Goal: Information Seeking & Learning: Find specific fact

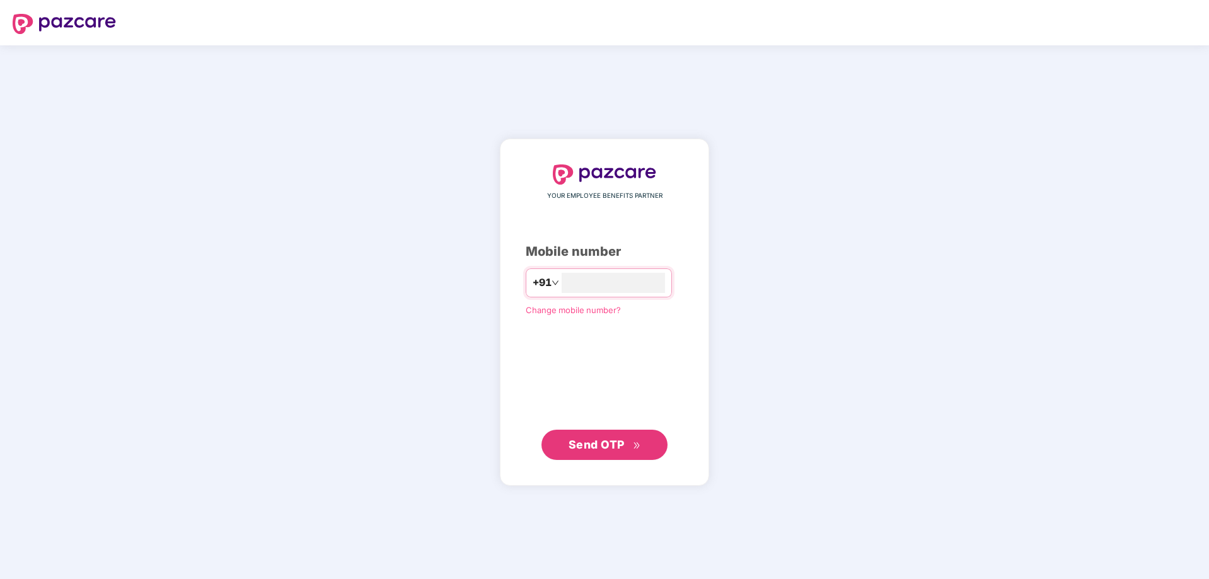
type input "**********"
click at [600, 444] on span "Send OTP" at bounding box center [597, 444] width 56 height 13
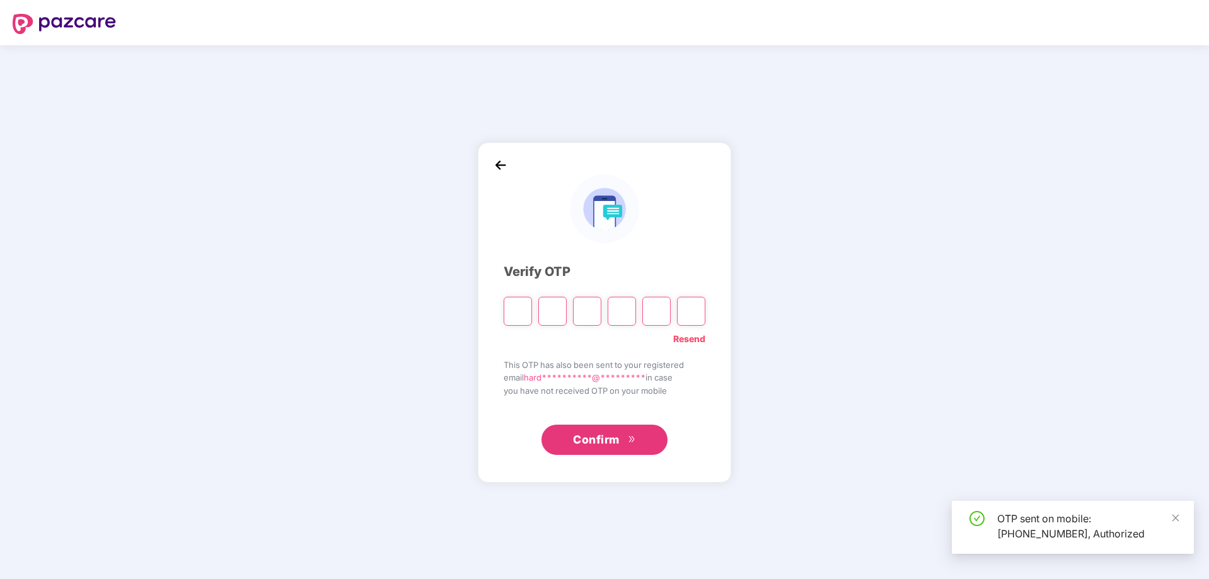
type input "*"
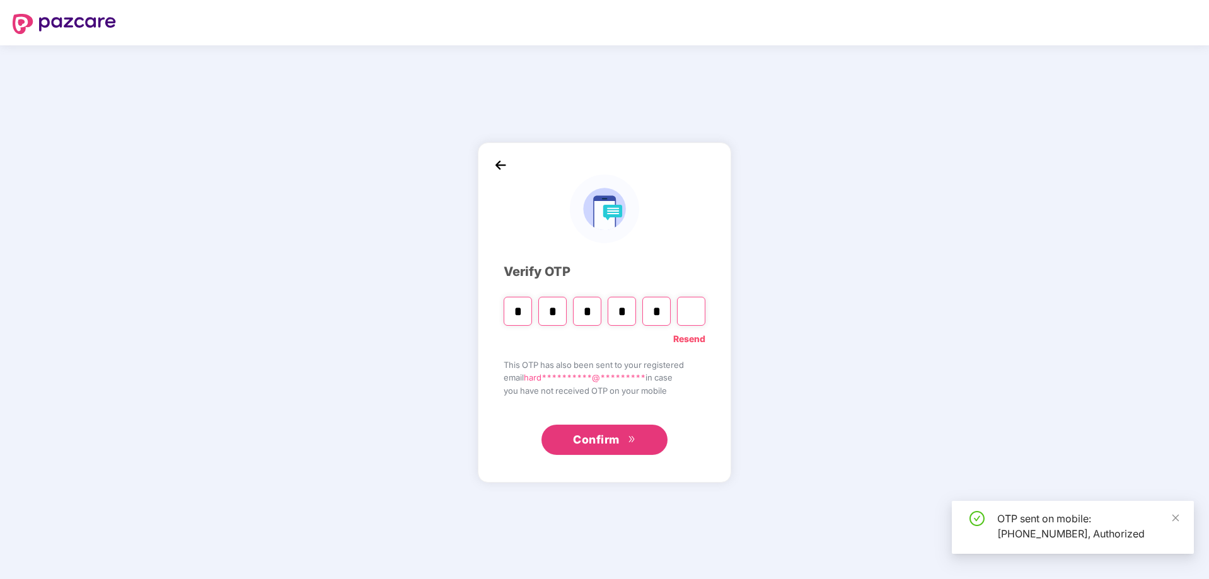
type input "*"
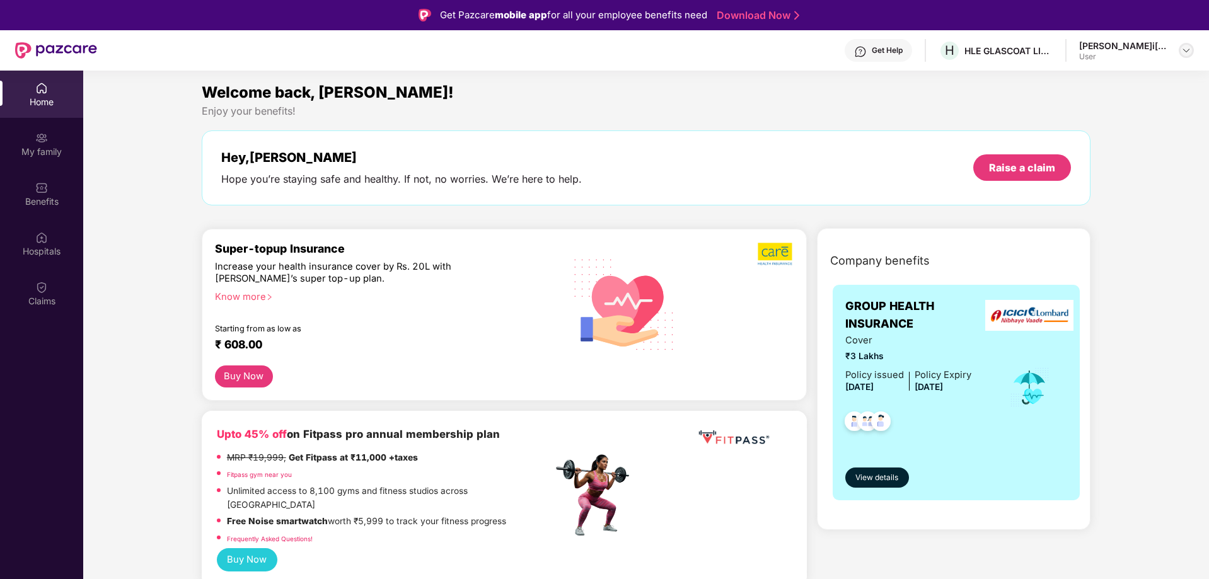
click at [1187, 52] on img at bounding box center [1186, 50] width 10 height 10
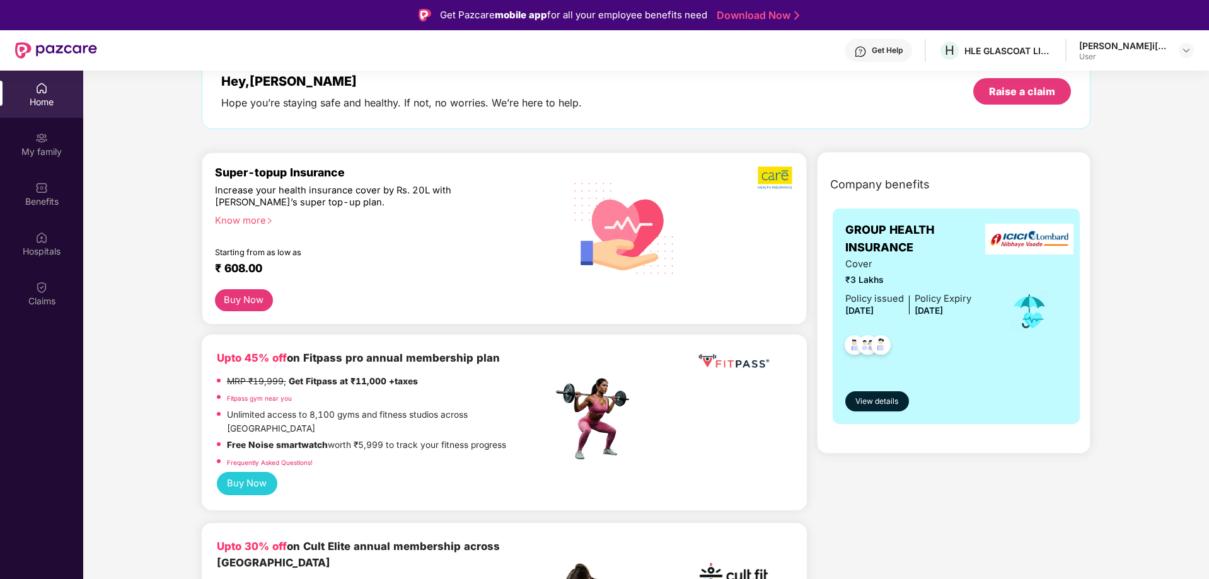
scroll to position [105, 0]
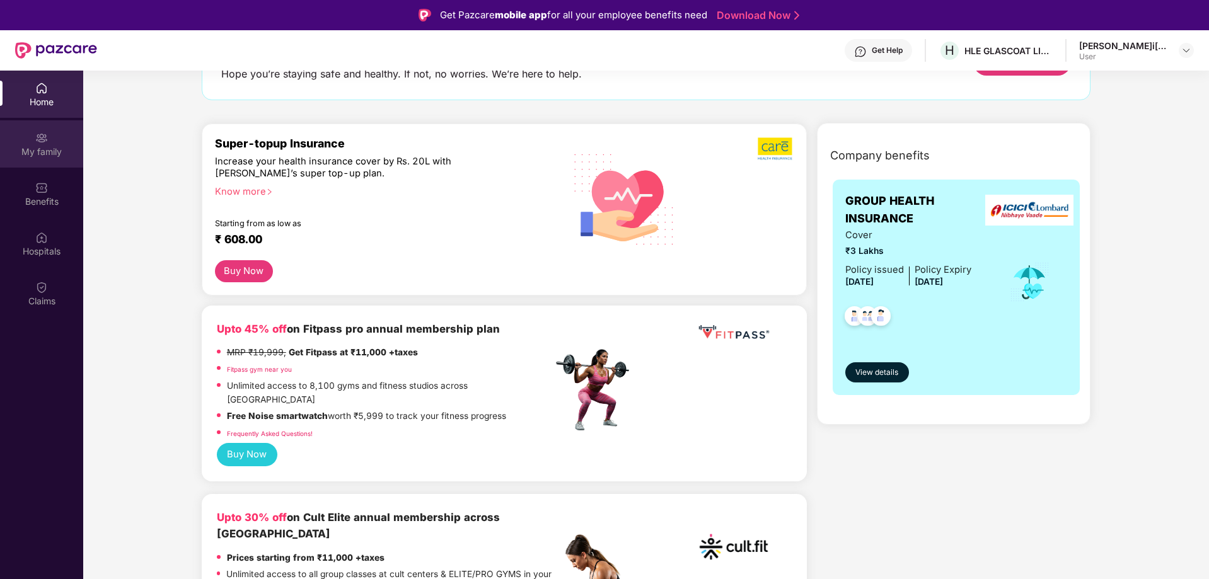
click at [43, 146] on div "My family" at bounding box center [41, 152] width 83 height 13
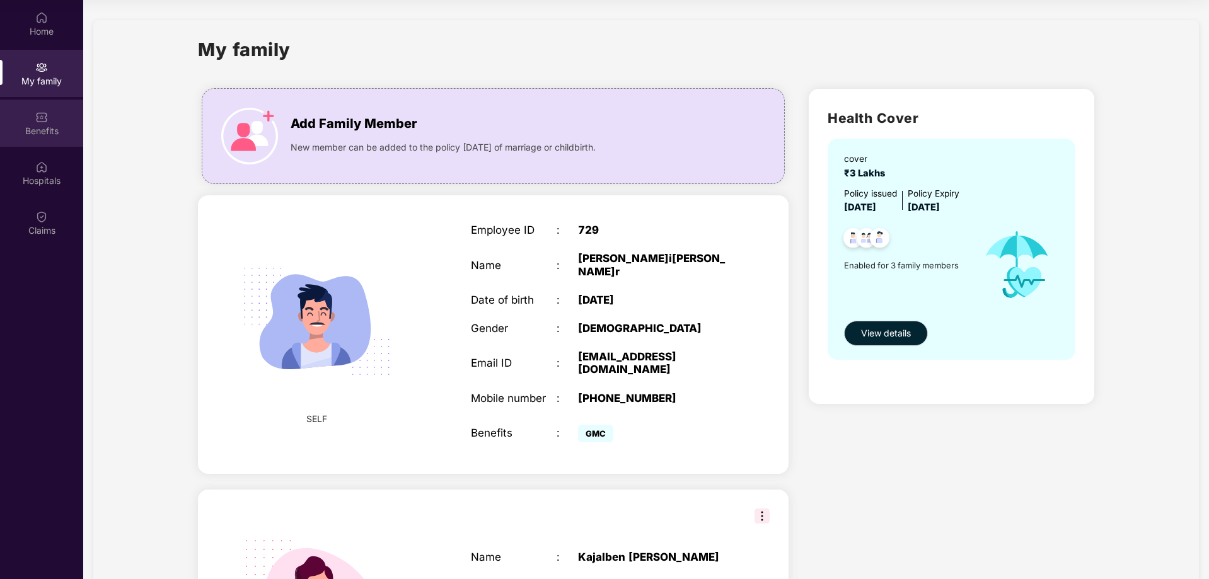
click at [42, 132] on div "Benefits" at bounding box center [41, 131] width 83 height 13
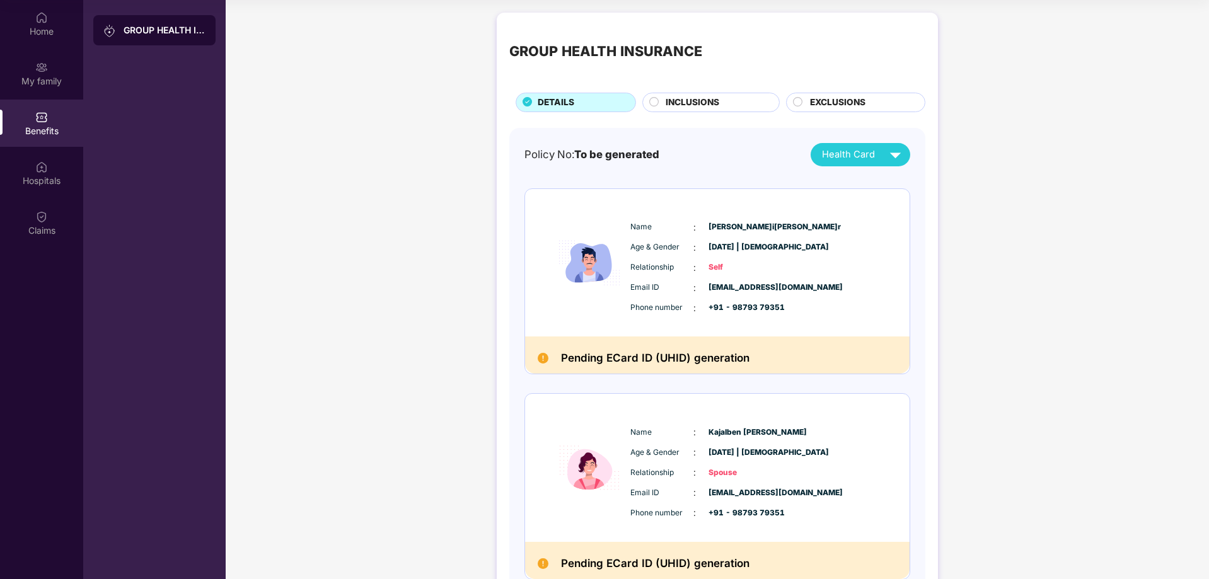
click at [693, 107] on span "INCLUSIONS" at bounding box center [693, 103] width 54 height 14
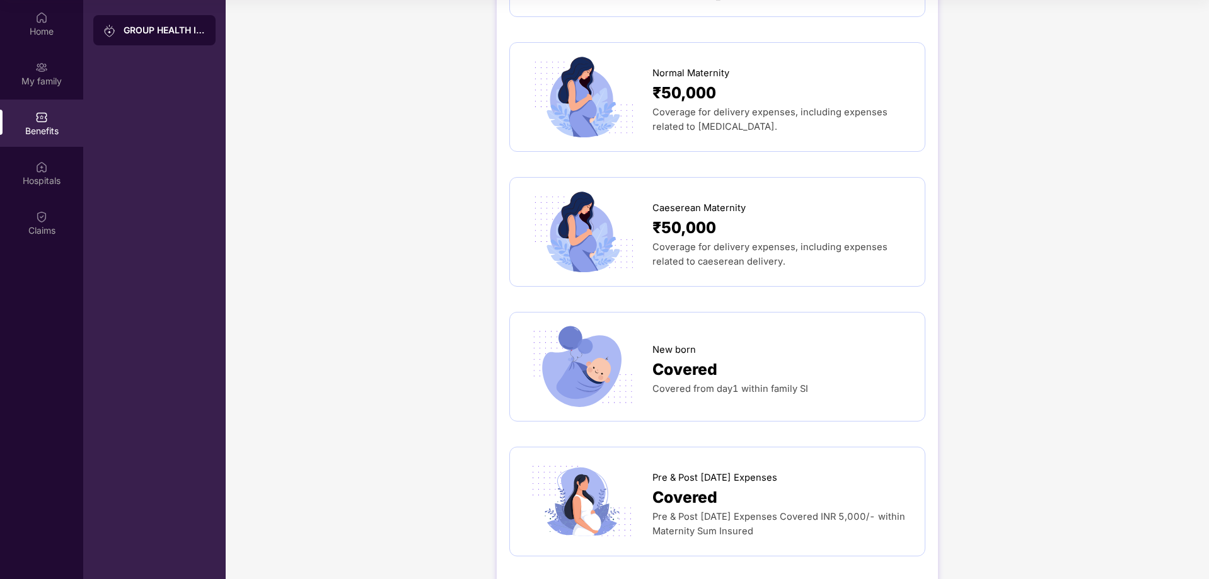
scroll to position [1470, 0]
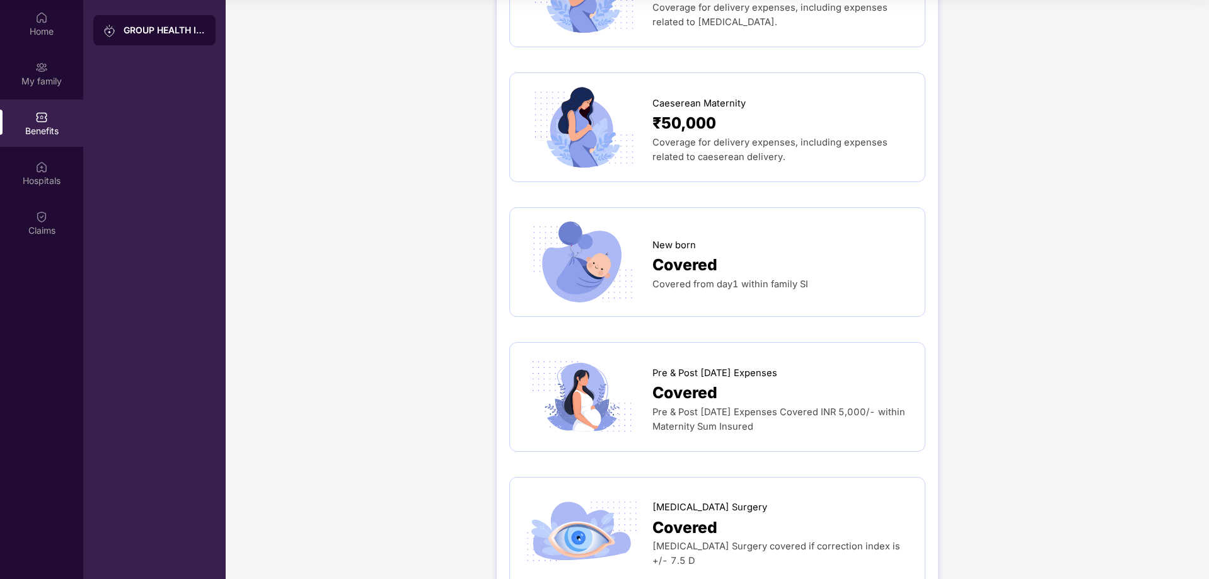
click at [792, 137] on span "Coverage for delivery expenses, including expenses related to caeserean deliver…" at bounding box center [769, 150] width 235 height 26
click at [657, 111] on span "₹50,000" at bounding box center [684, 123] width 64 height 25
click at [662, 111] on span "₹50,000" at bounding box center [684, 123] width 64 height 25
click at [577, 117] on img at bounding box center [581, 127] width 119 height 83
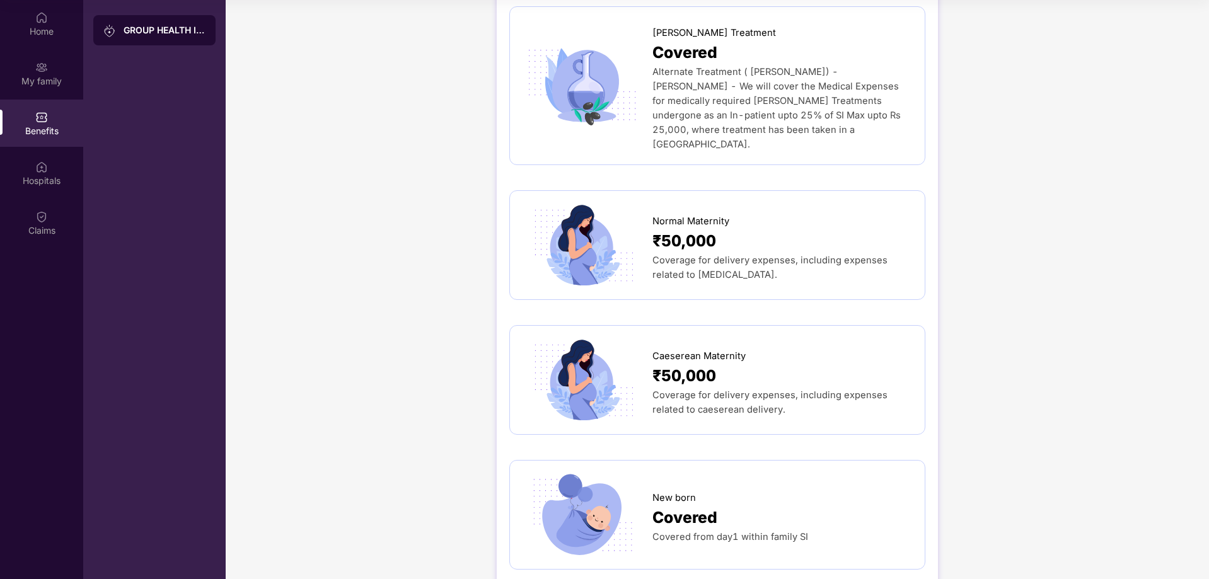
scroll to position [1178, 0]
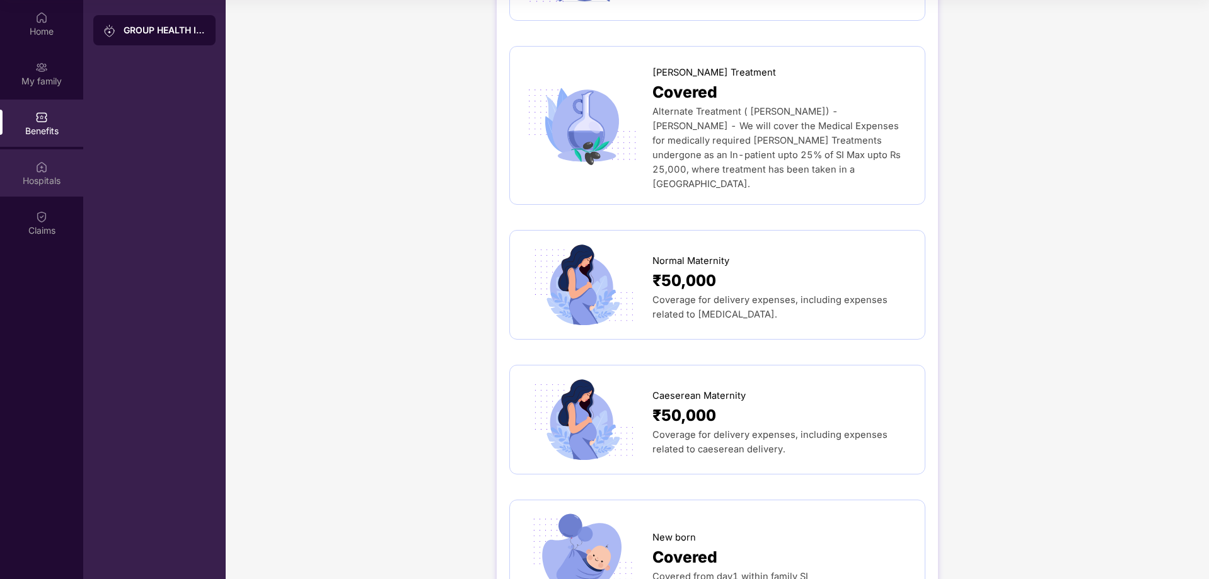
click at [47, 177] on div "Hospitals" at bounding box center [41, 181] width 83 height 13
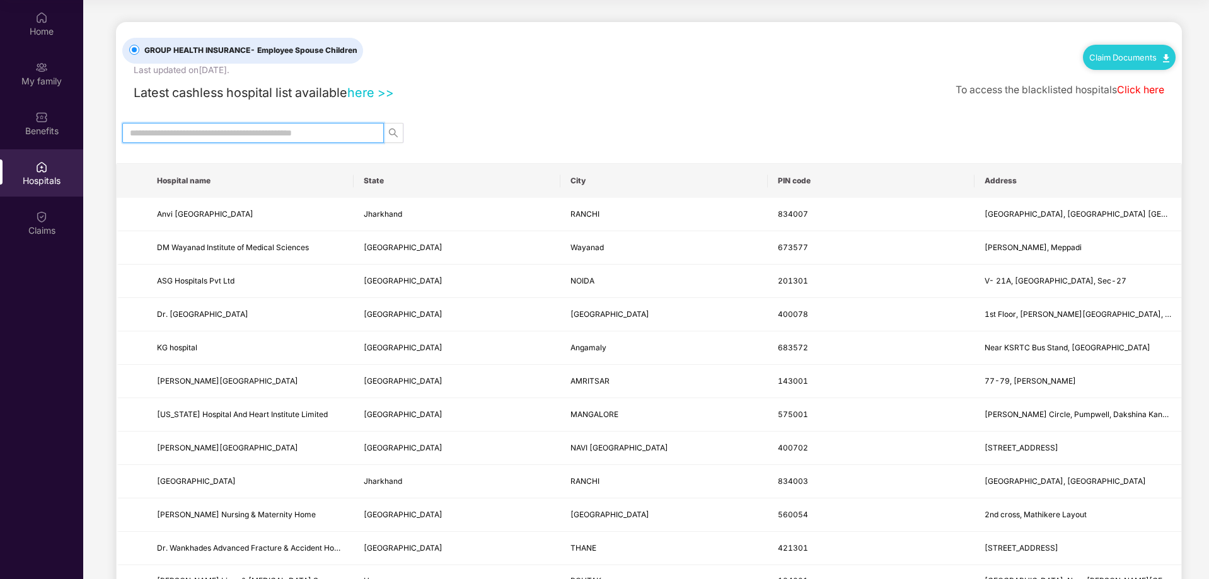
click at [291, 129] on input "text" at bounding box center [248, 133] width 236 height 14
type input "*****"
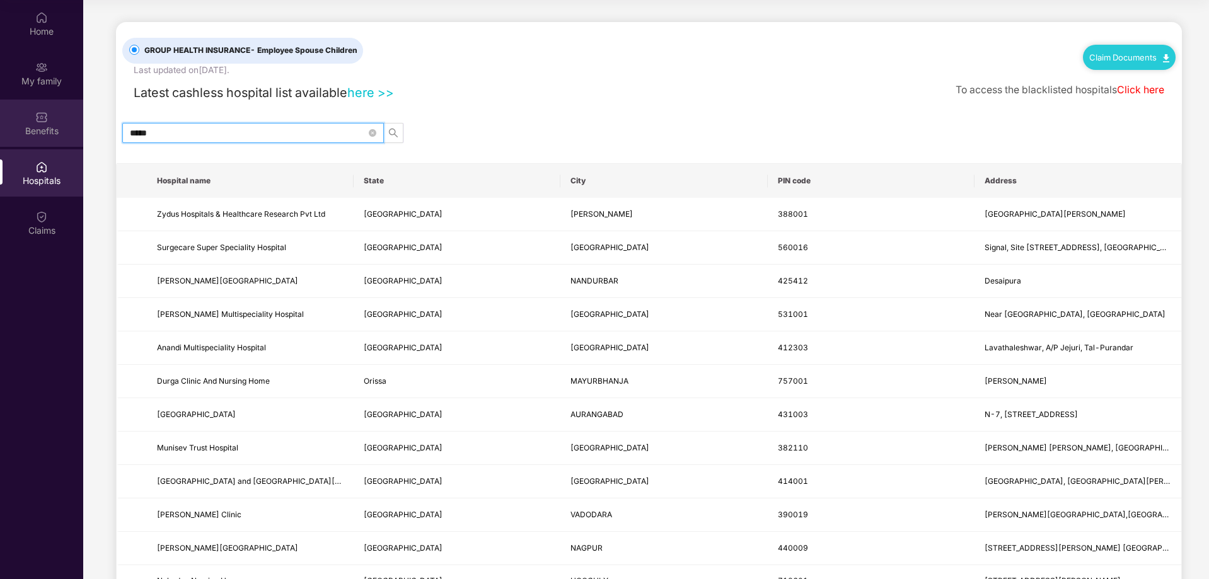
drag, startPoint x: 134, startPoint y: 137, endPoint x: 0, endPoint y: 139, distance: 133.6
click at [0, 139] on div "Home My family Benefits Hospitals Claims GROUP HEALTH INSURANCE - Employee Spou…" at bounding box center [604, 289] width 1209 height 579
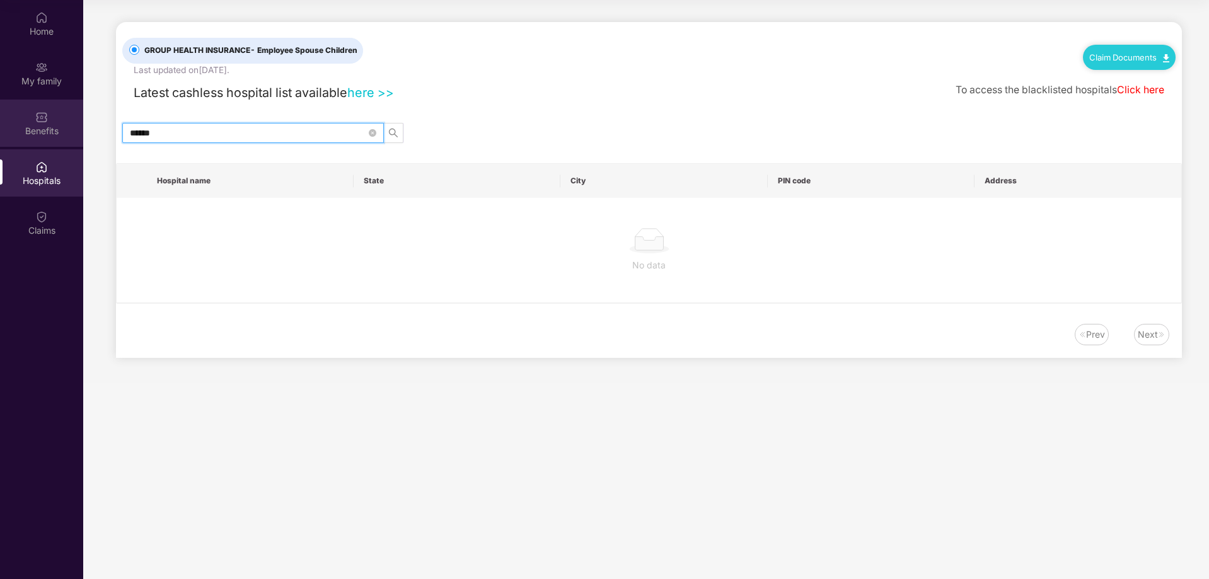
type input "*******"
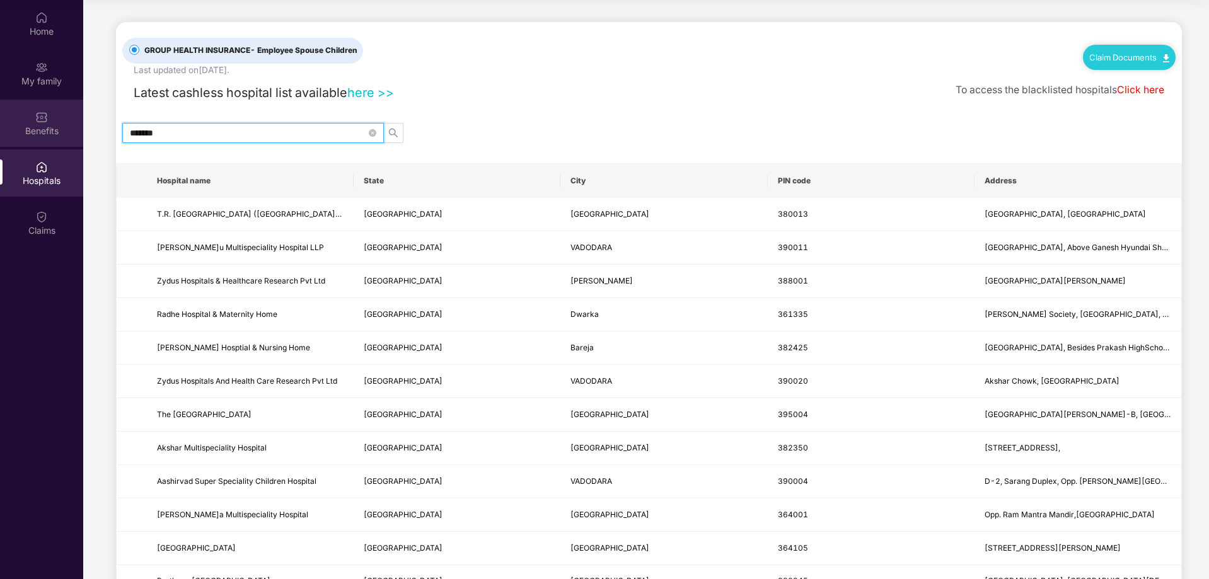
drag, startPoint x: 128, startPoint y: 130, endPoint x: 5, endPoint y: 122, distance: 123.2
click at [18, 129] on div "Home My family Benefits Hospitals Claims GROUP HEALTH INSURANCE - Employee Spou…" at bounding box center [604, 289] width 1209 height 579
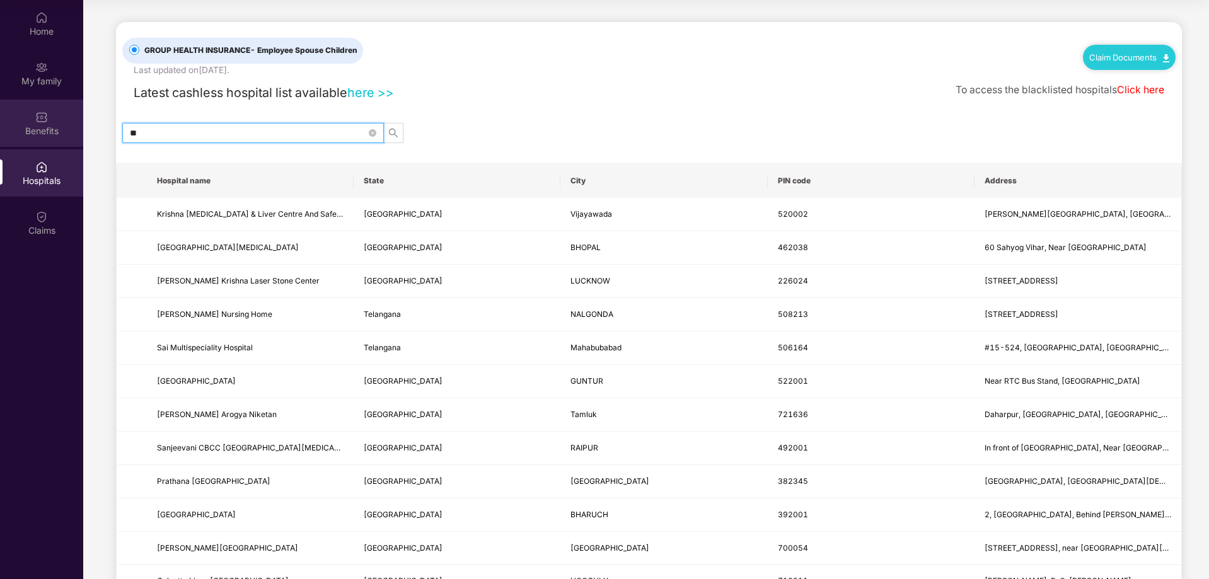
type input "*"
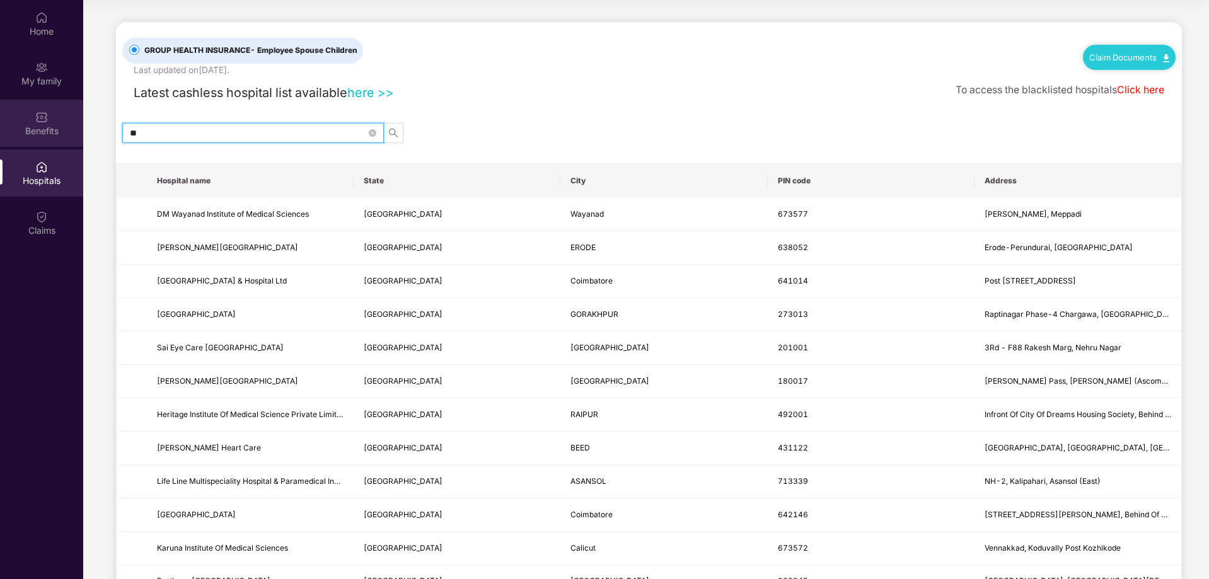
type input "*"
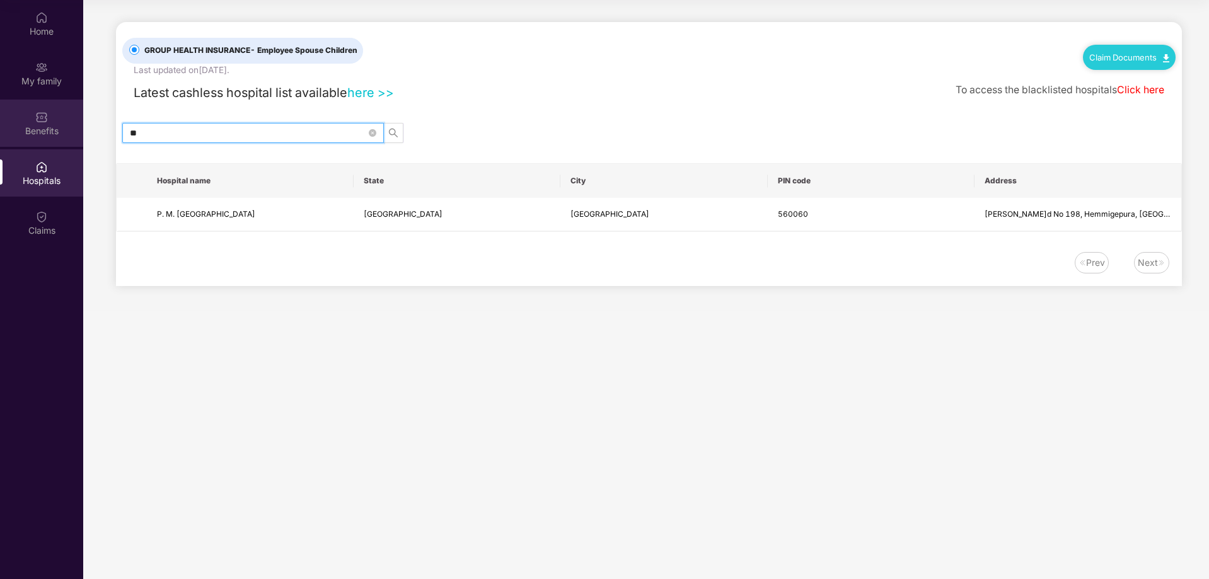
type input "*"
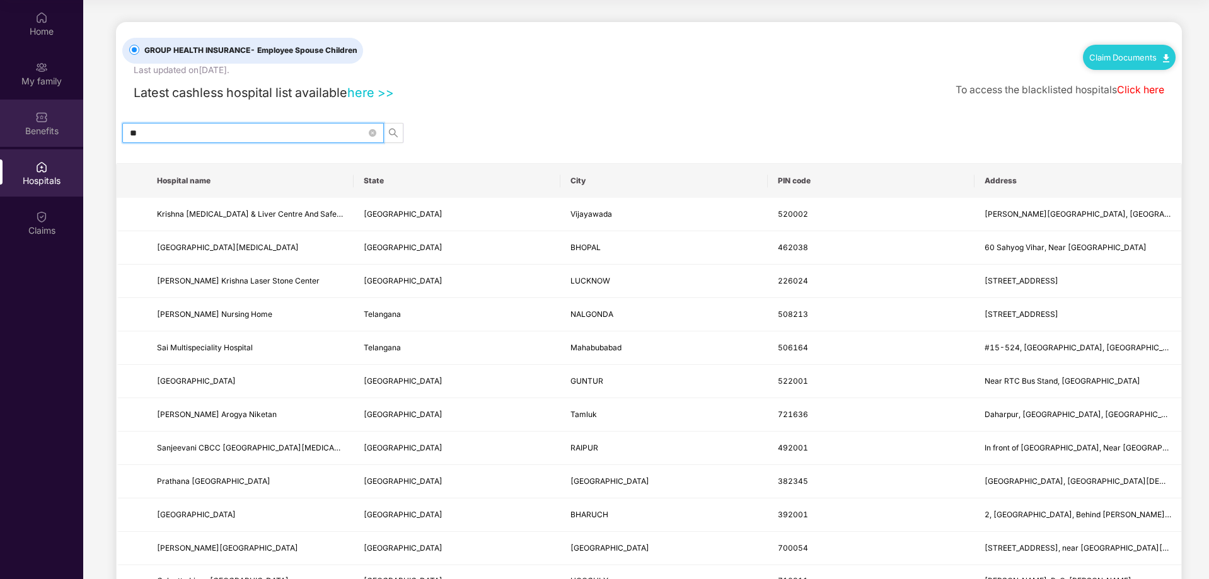
type input "*"
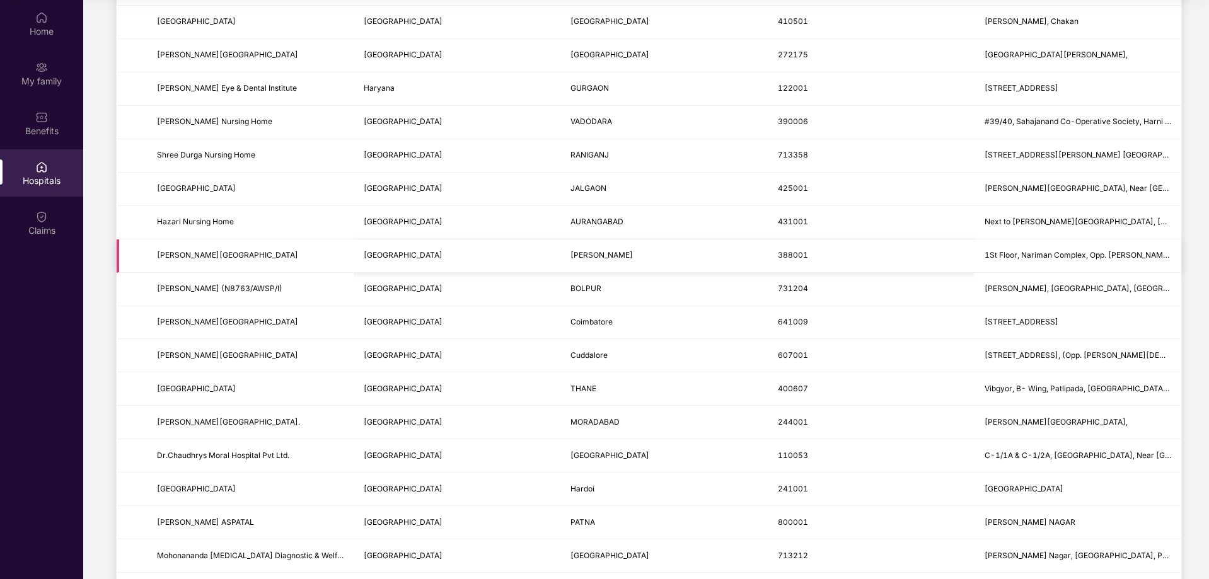
scroll to position [1366, 0]
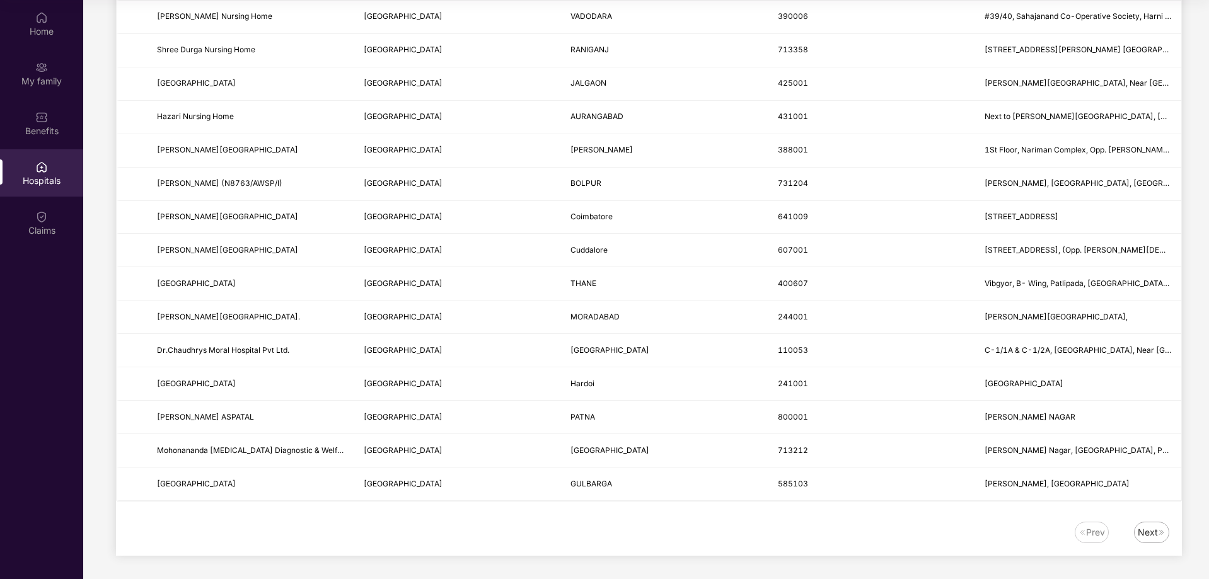
click at [1155, 539] on div "Next" at bounding box center [1148, 533] width 20 height 14
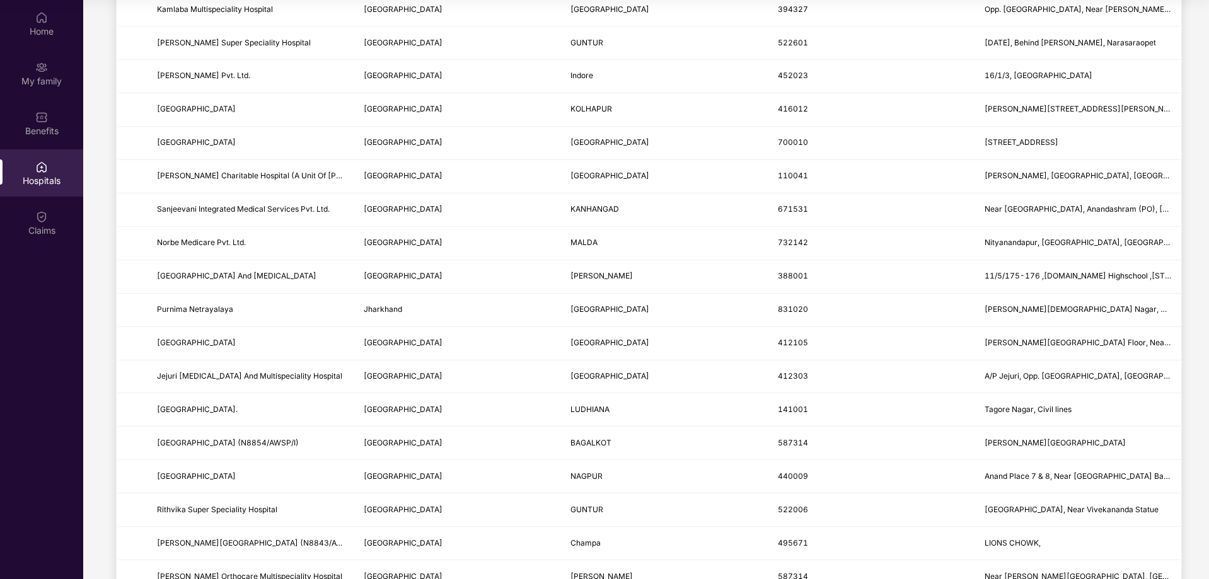
scroll to position [1368, 0]
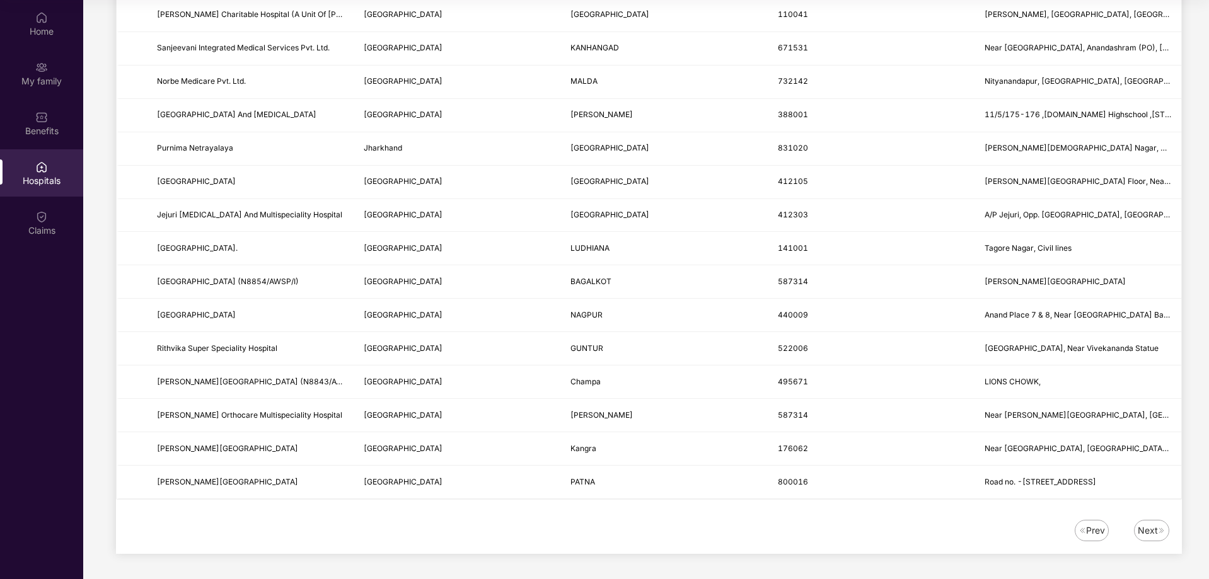
click at [1156, 534] on div "Next" at bounding box center [1148, 531] width 20 height 14
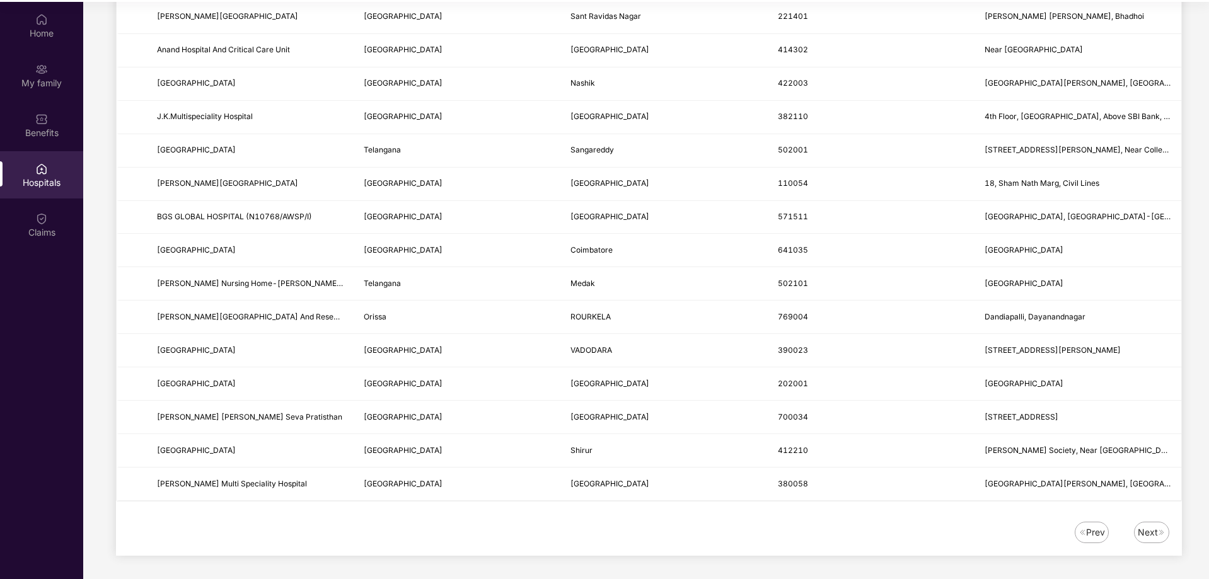
click at [1143, 528] on div "Next" at bounding box center [1148, 533] width 20 height 14
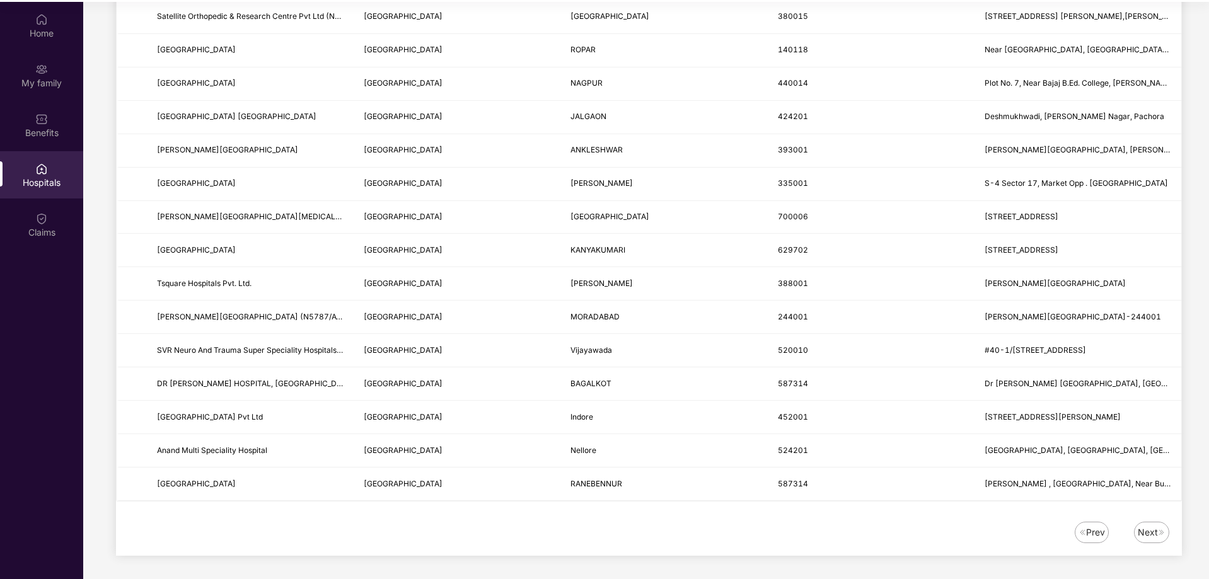
click at [1149, 531] on div "Next" at bounding box center [1148, 533] width 20 height 14
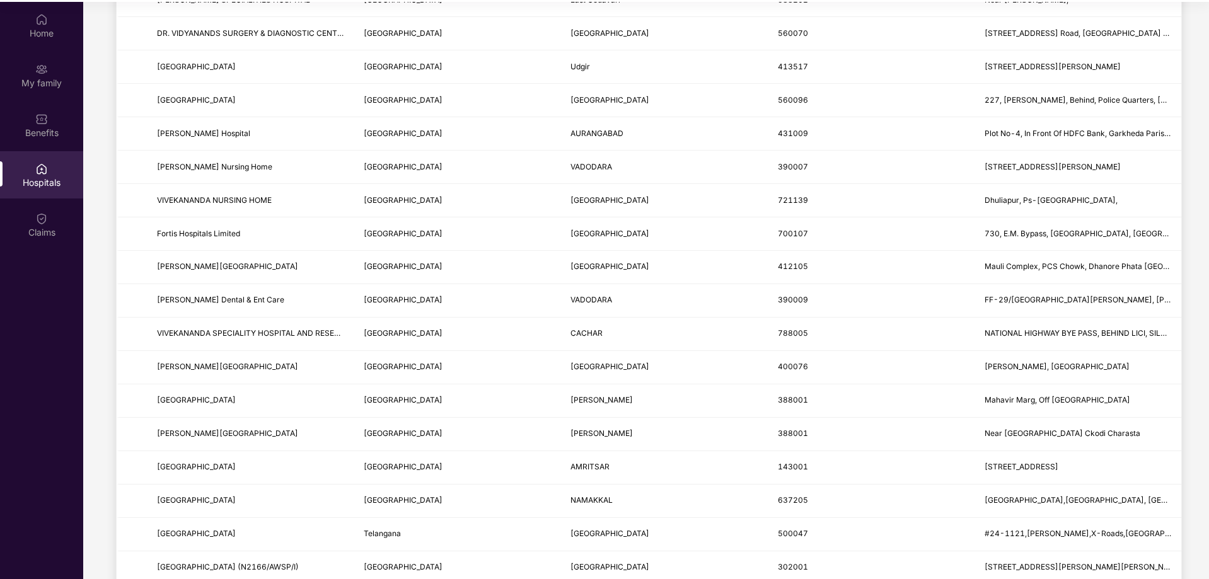
scroll to position [1234, 0]
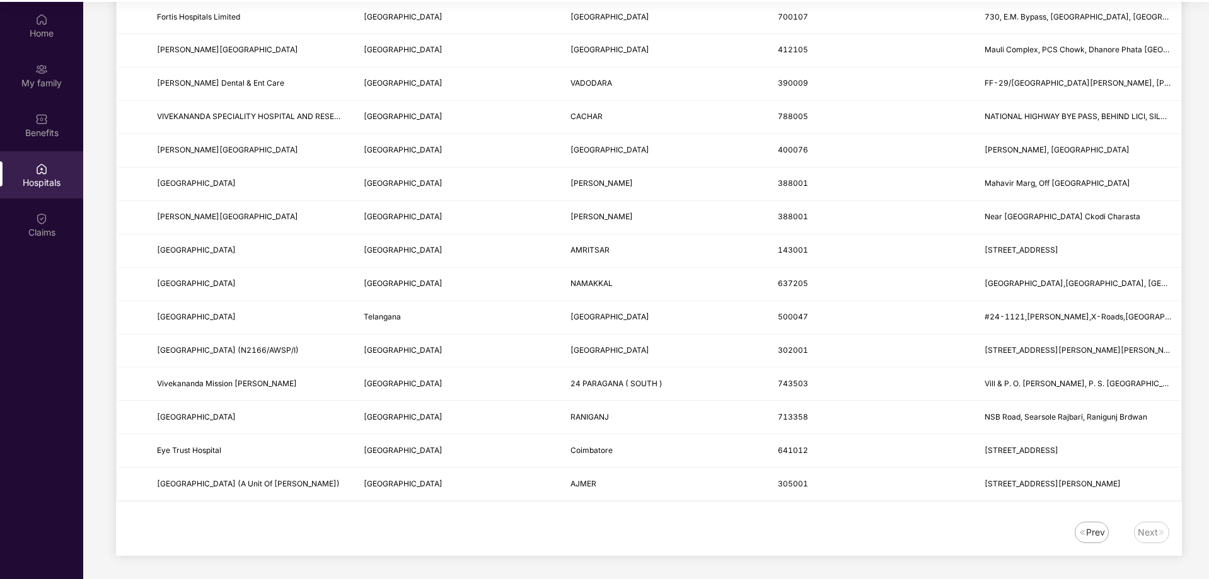
click at [1083, 534] on img at bounding box center [1082, 533] width 8 height 8
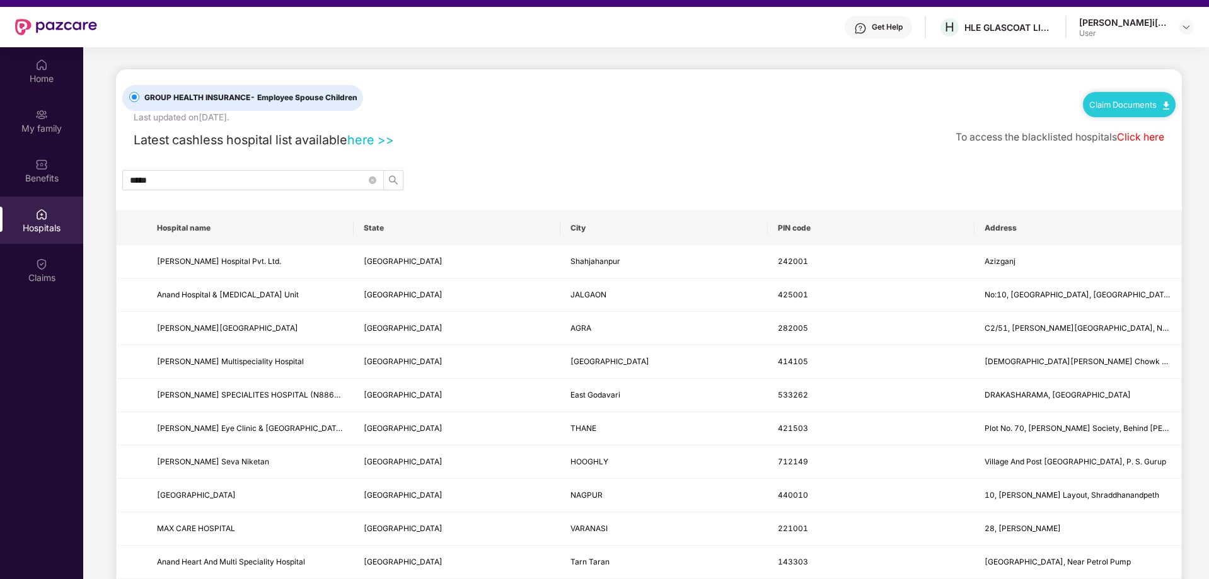
scroll to position [0, 0]
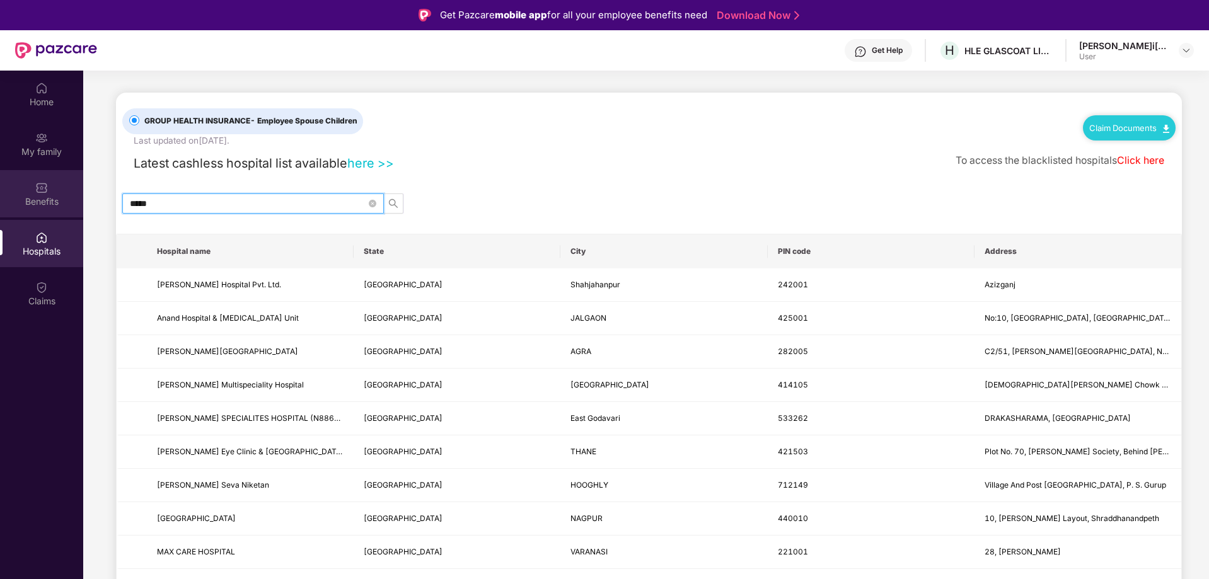
drag, startPoint x: 209, startPoint y: 200, endPoint x: 12, endPoint y: 187, distance: 197.1
click at [16, 188] on div "Home My family Benefits Hospitals Claims GROUP HEALTH INSURANCE - Employee Spou…" at bounding box center [604, 360] width 1209 height 579
type input "*******"
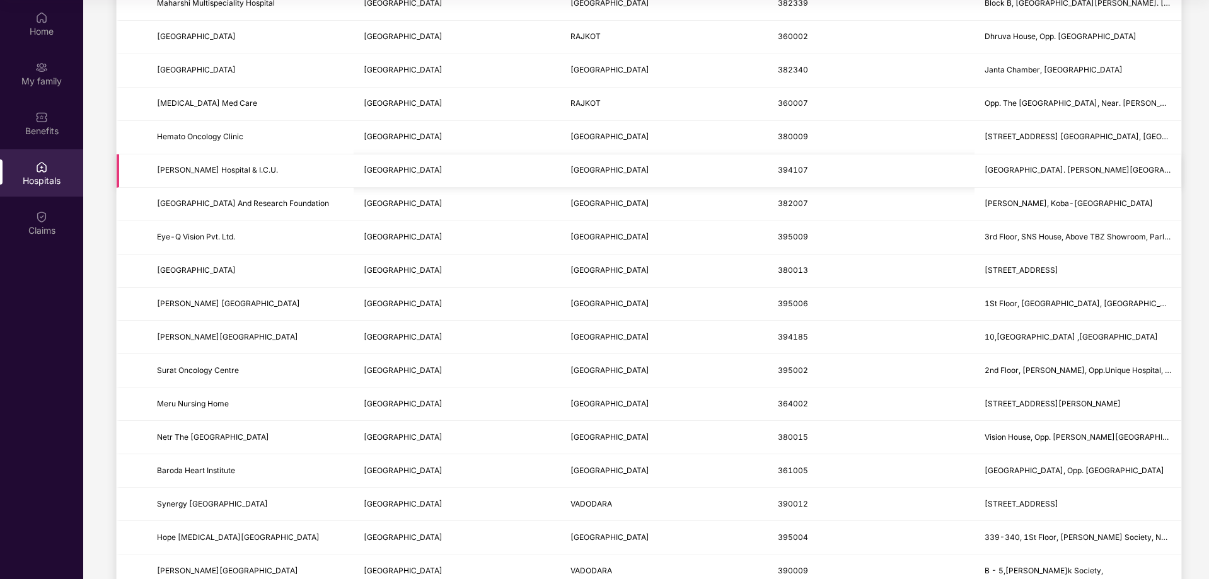
scroll to position [1368, 0]
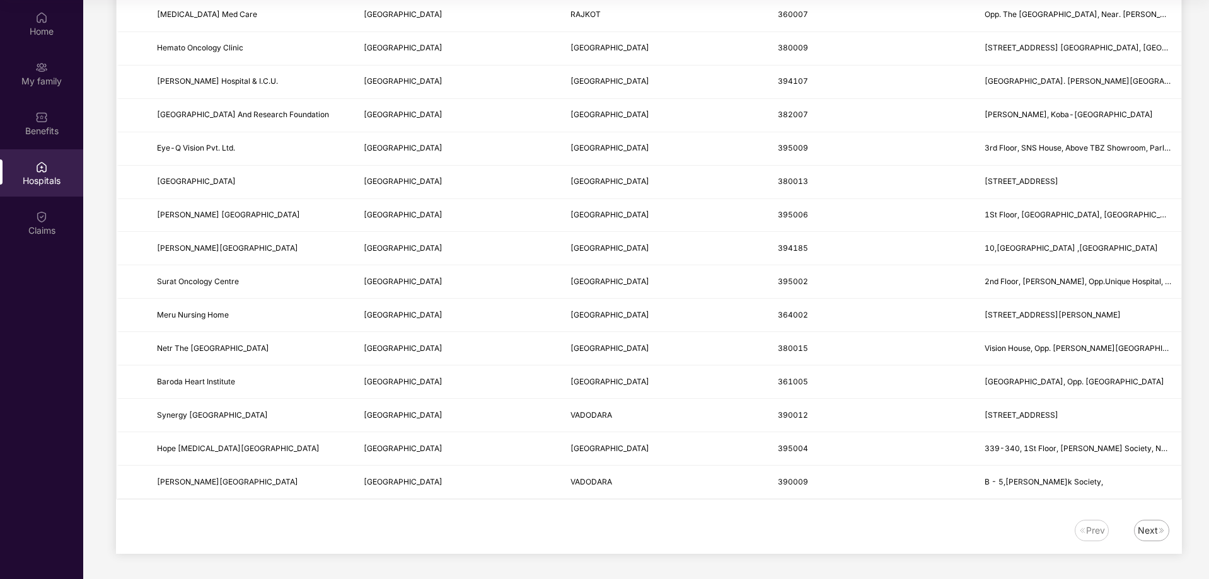
click at [1162, 528] on img at bounding box center [1162, 531] width 8 height 8
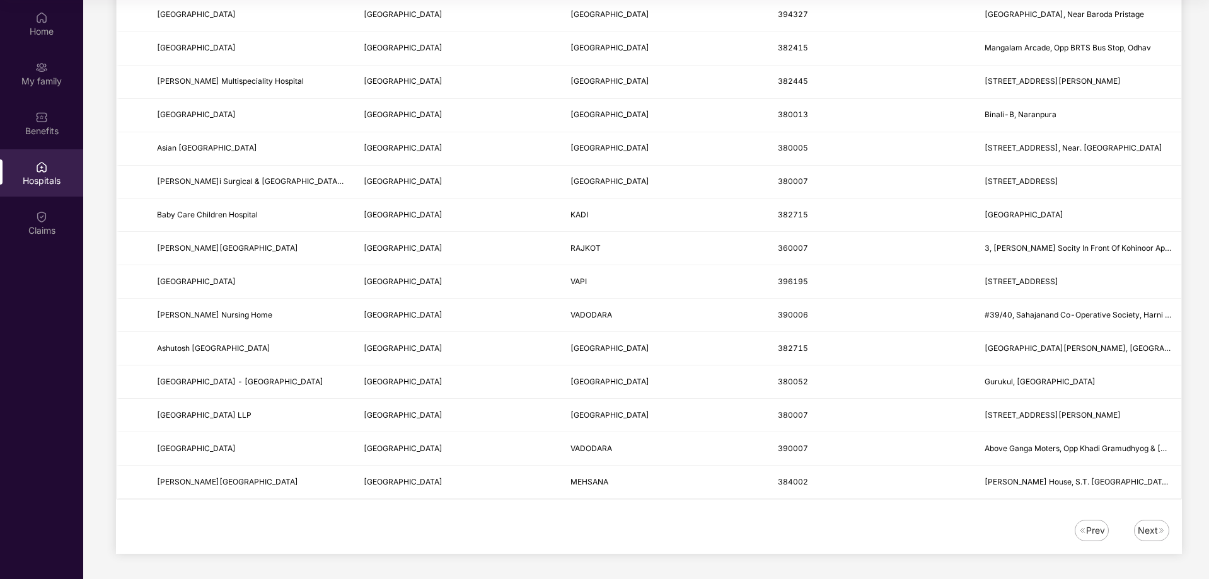
click at [1146, 535] on div "Next" at bounding box center [1148, 531] width 20 height 14
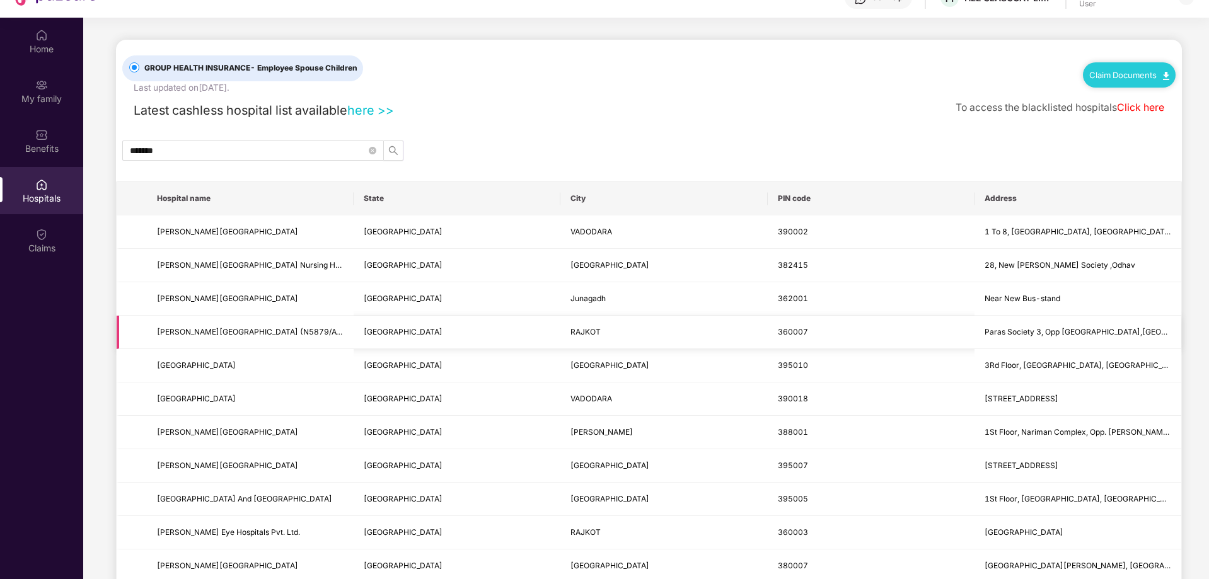
scroll to position [0, 0]
